Goal: Find specific page/section: Find specific page/section

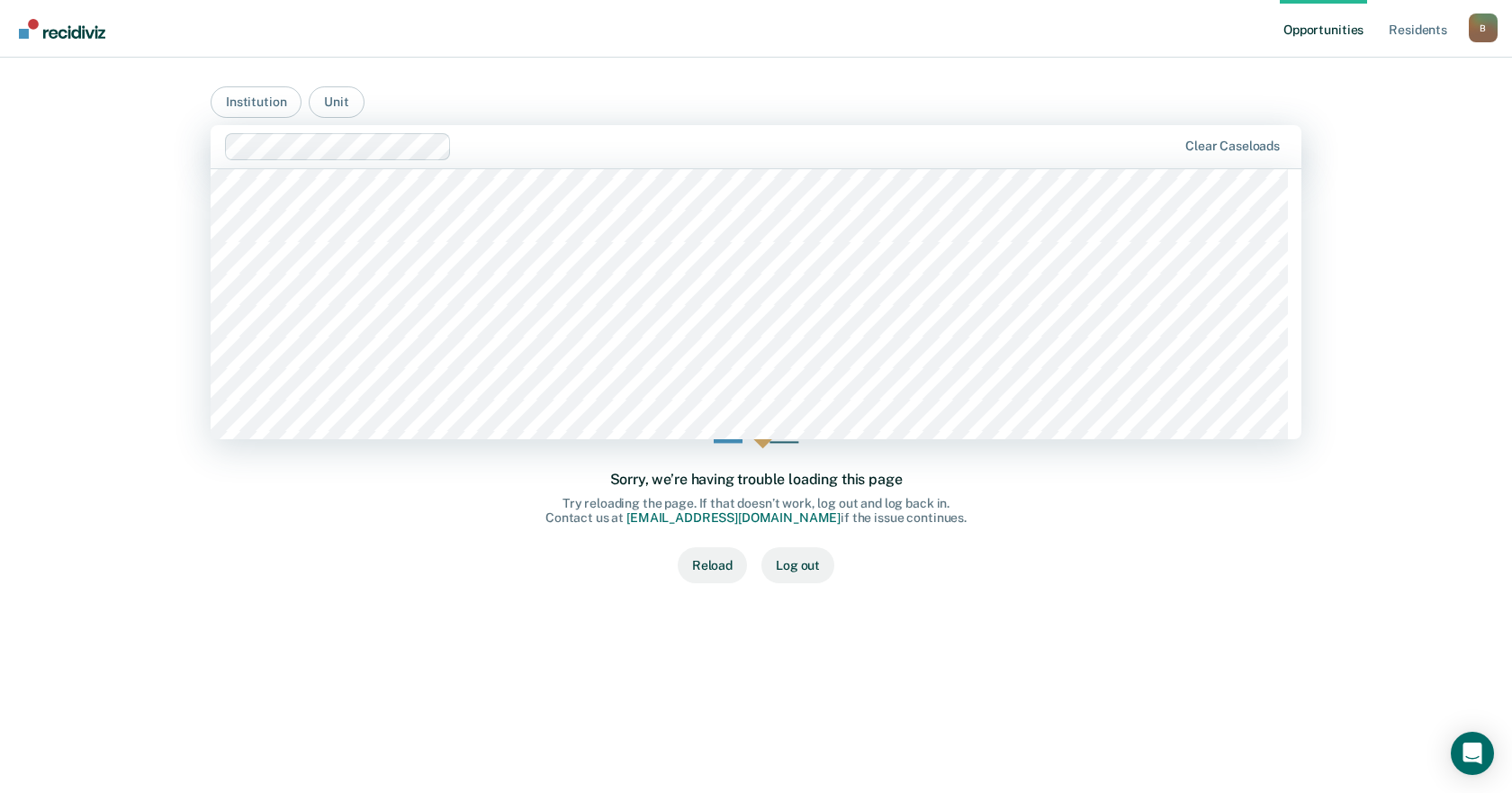
scroll to position [4683, 0]
click at [1351, 300] on div "Opportunities Resident s [PERSON_NAME][EMAIL_ADDRESS][PERSON_NAME][DOMAIN_NAME]…" at bounding box center [756, 396] width 1512 height 793
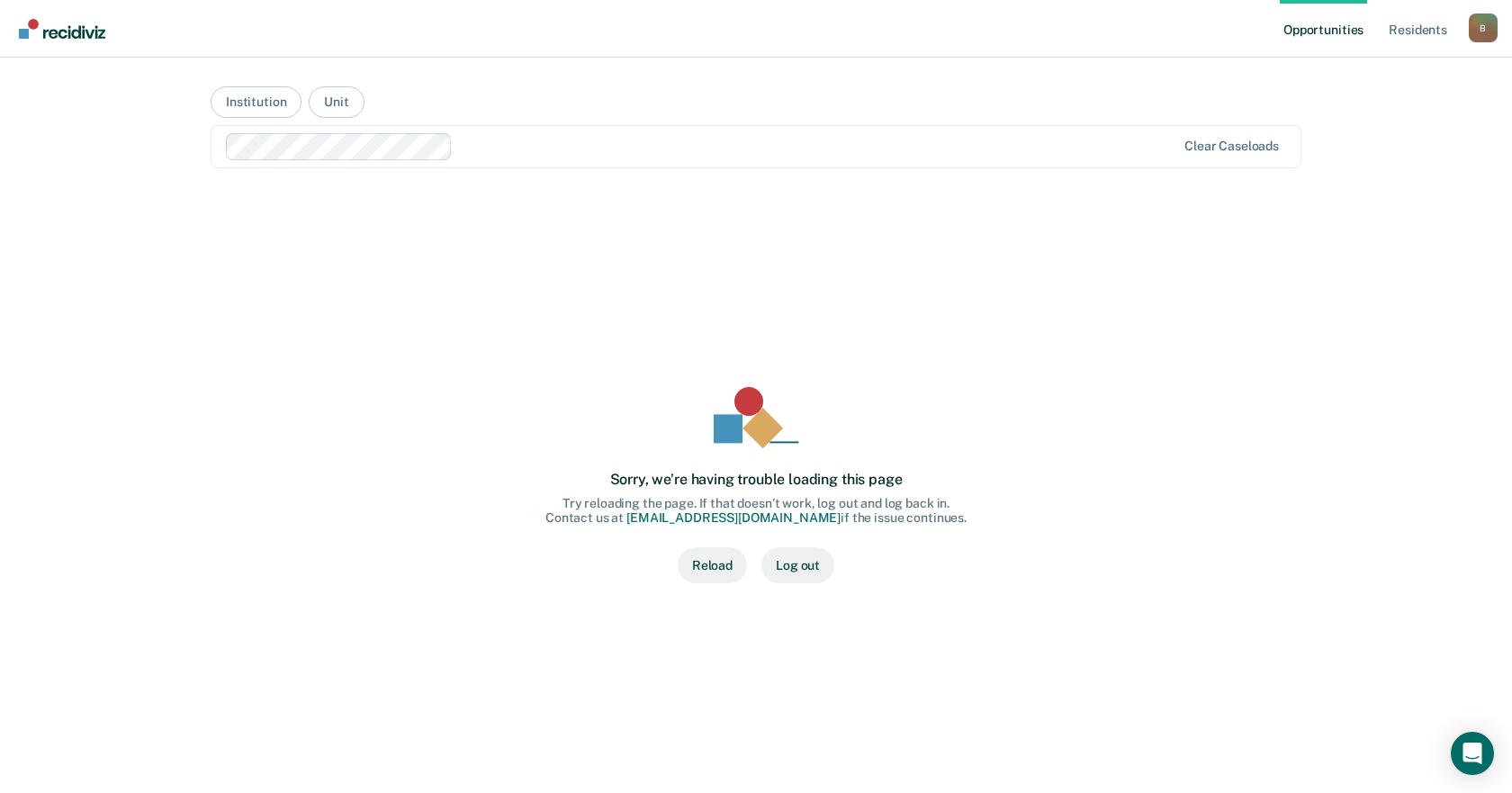
click at [727, 572] on button "Reload" at bounding box center [712, 565] width 69 height 36
click at [1404, 37] on link "Resident s" at bounding box center [1418, 29] width 65 height 58
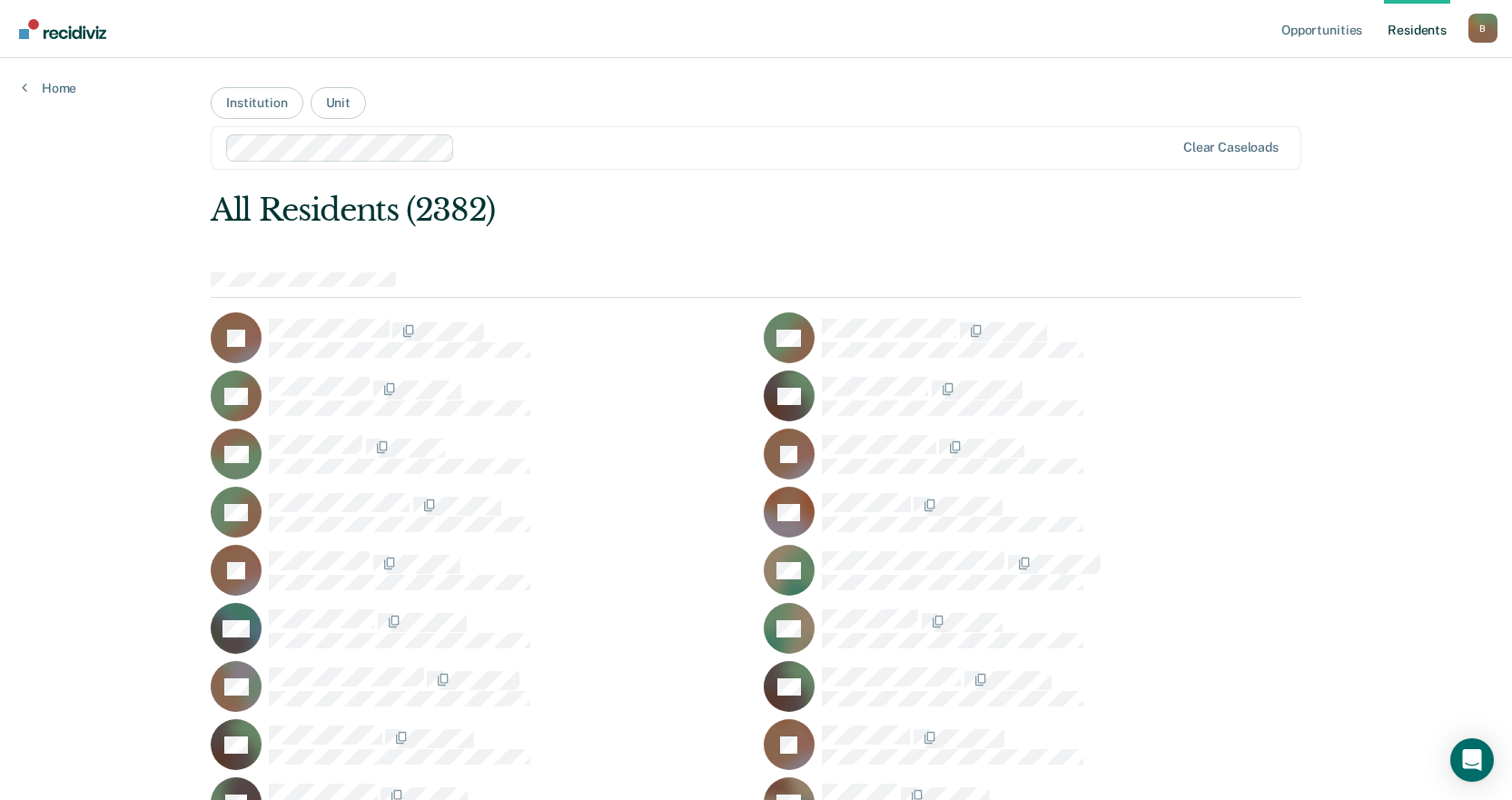
scroll to position [5626, 0]
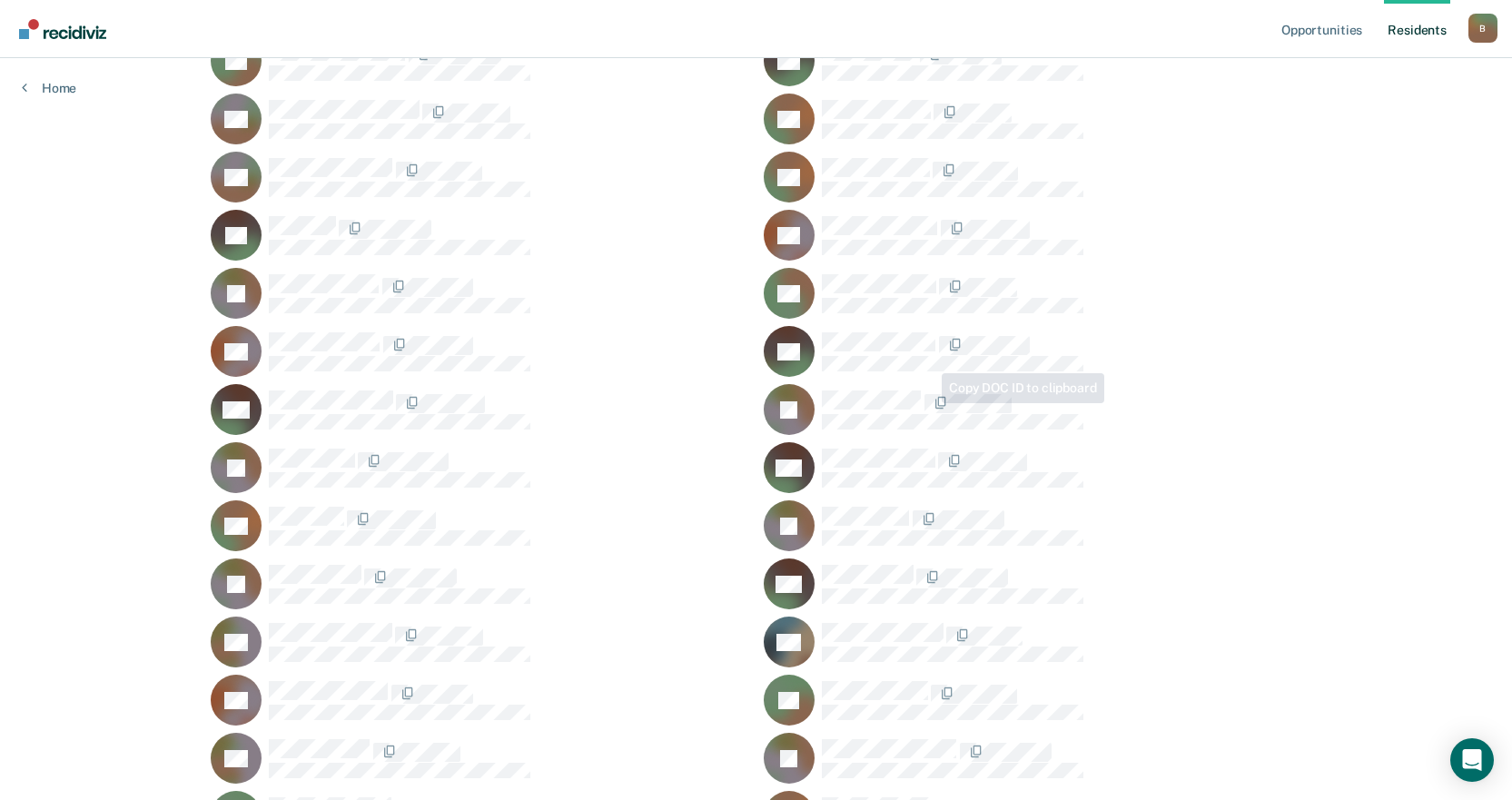
drag, startPoint x: 844, startPoint y: 400, endPoint x: 1302, endPoint y: 87, distance: 554.7
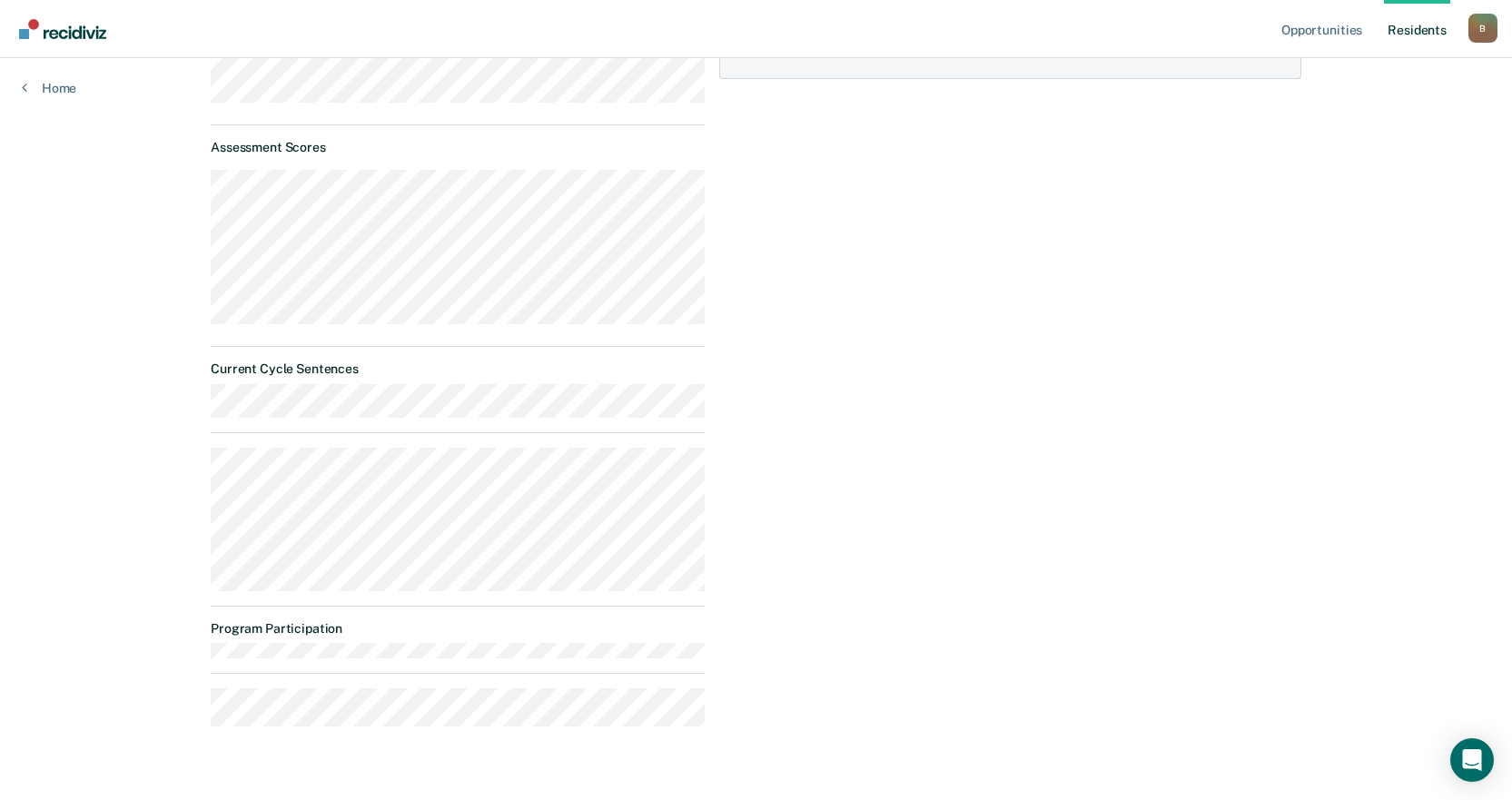
scroll to position [399, 0]
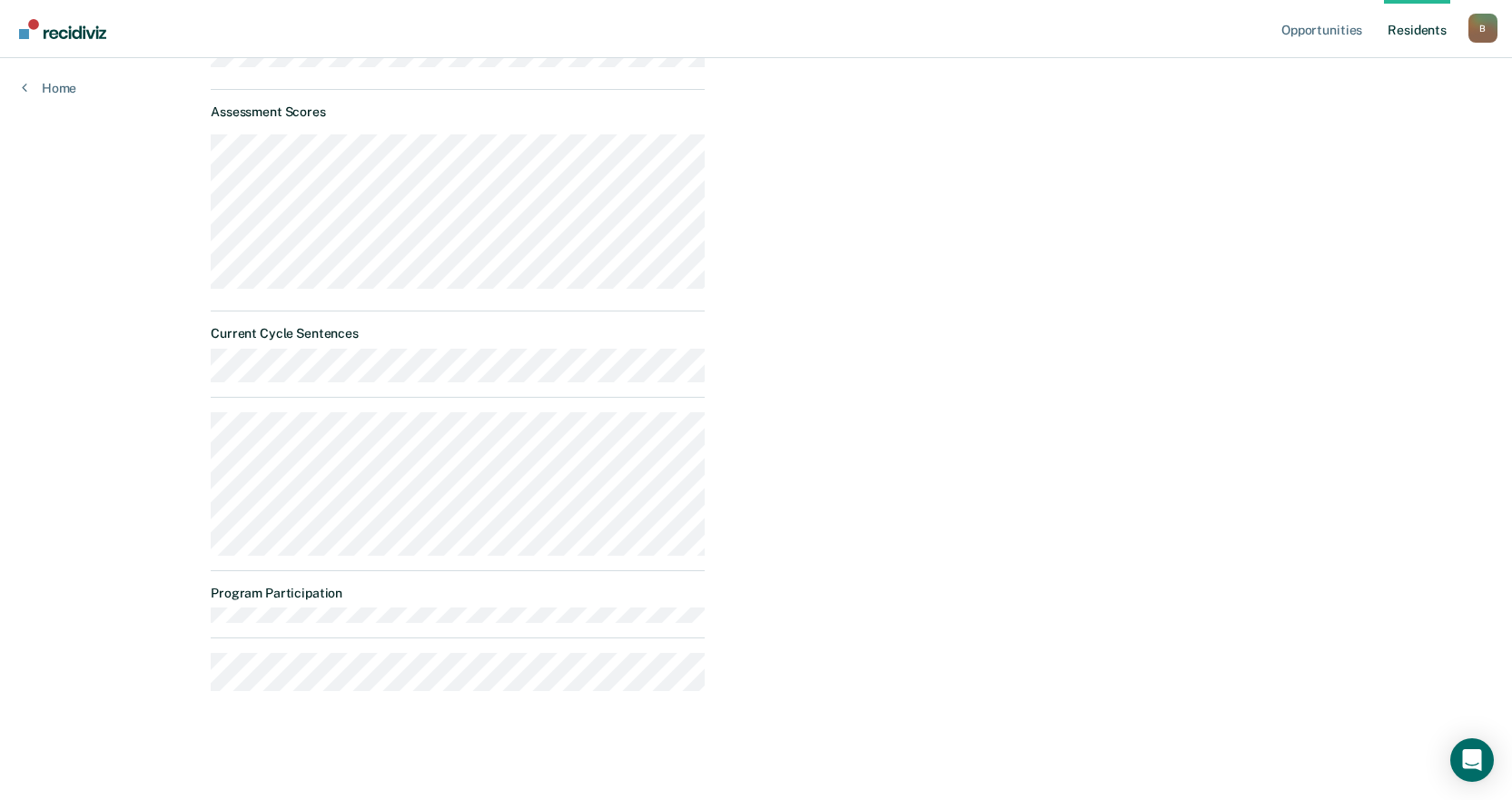
click at [354, 669] on main "JB Progress toward success Housing Release Dates Assessment Scores Current Cycl…" at bounding box center [756, 208] width 1134 height 1098
click at [683, 627] on div "Release Dates Assessment Scores Current Cycle Sentences Program Participation" at bounding box center [457, 310] width 494 height 762
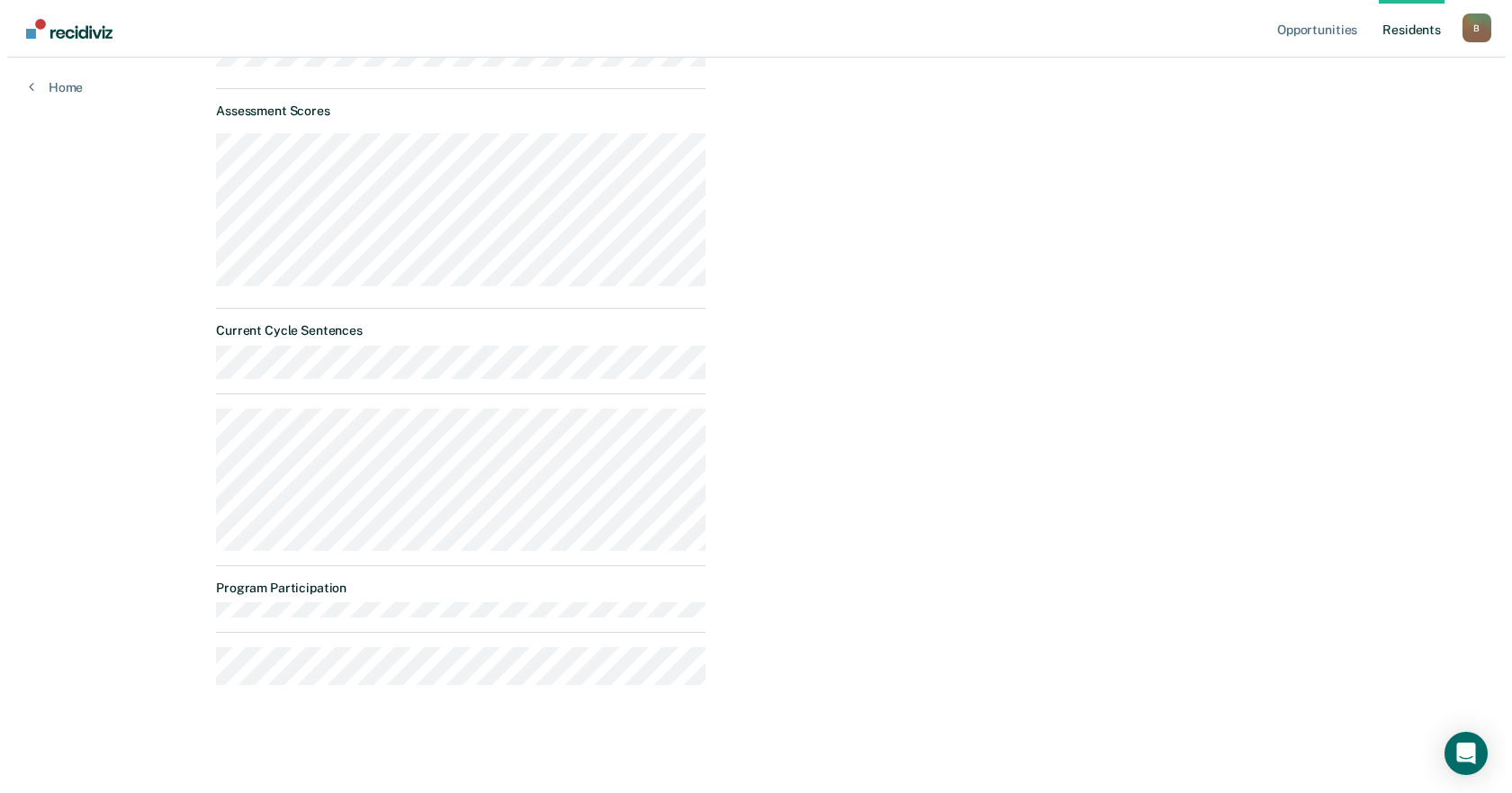
scroll to position [0, 0]
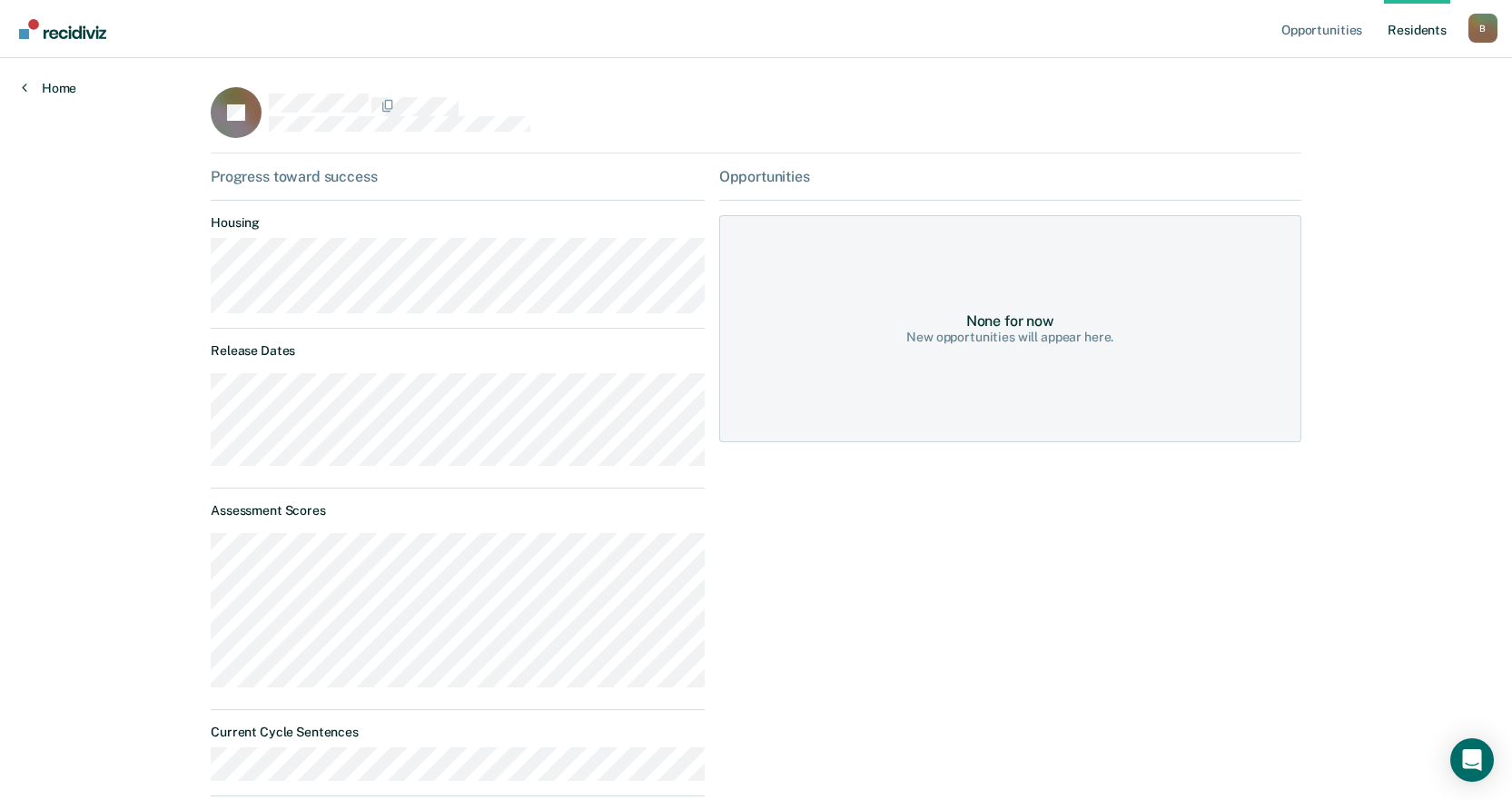
click at [43, 90] on link "Home" at bounding box center [48, 87] width 54 height 16
